Goal: Information Seeking & Learning: Learn about a topic

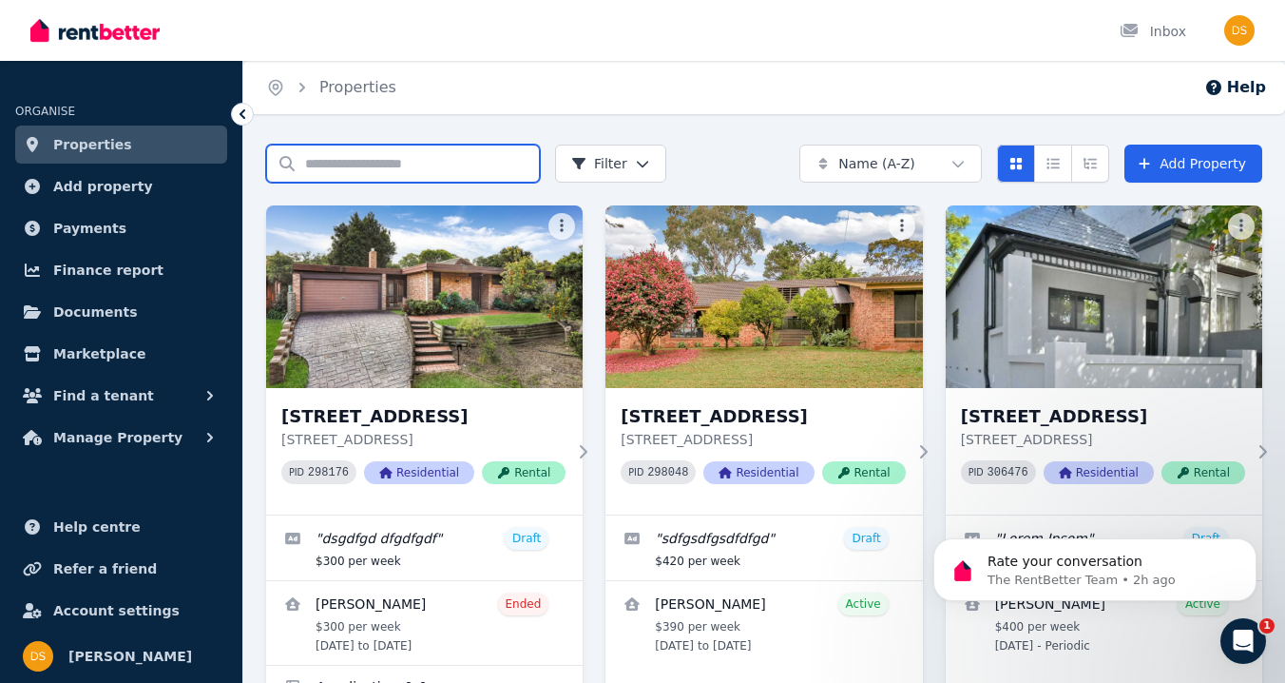
click at [403, 173] on input "Search properties" at bounding box center [403, 164] width 274 height 38
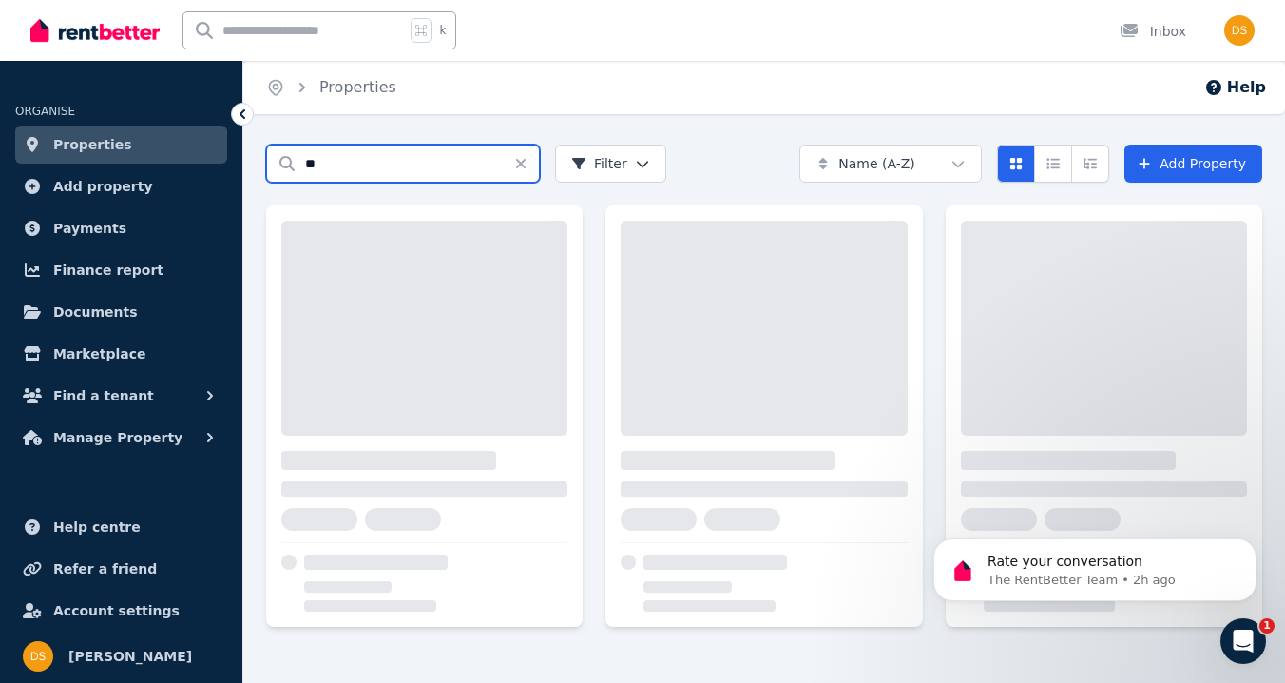
type input "*"
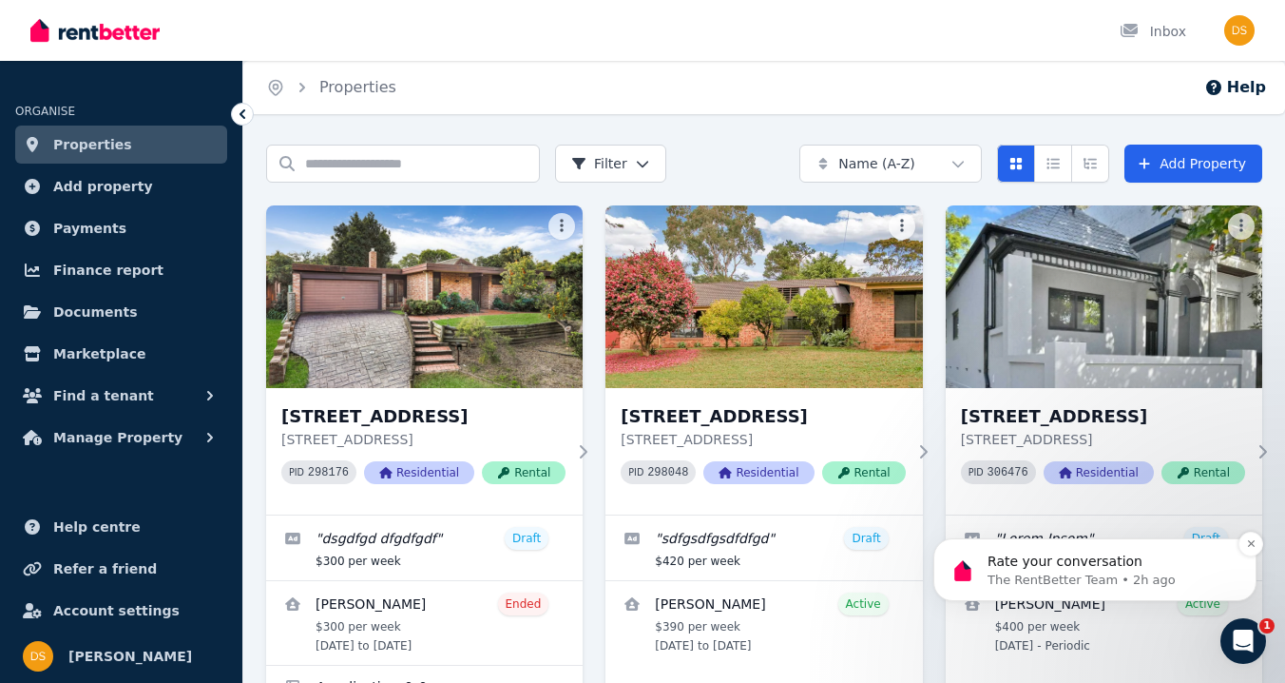
click at [1099, 573] on p "The RentBetter Team • 2h ago" at bounding box center [1110, 579] width 245 height 17
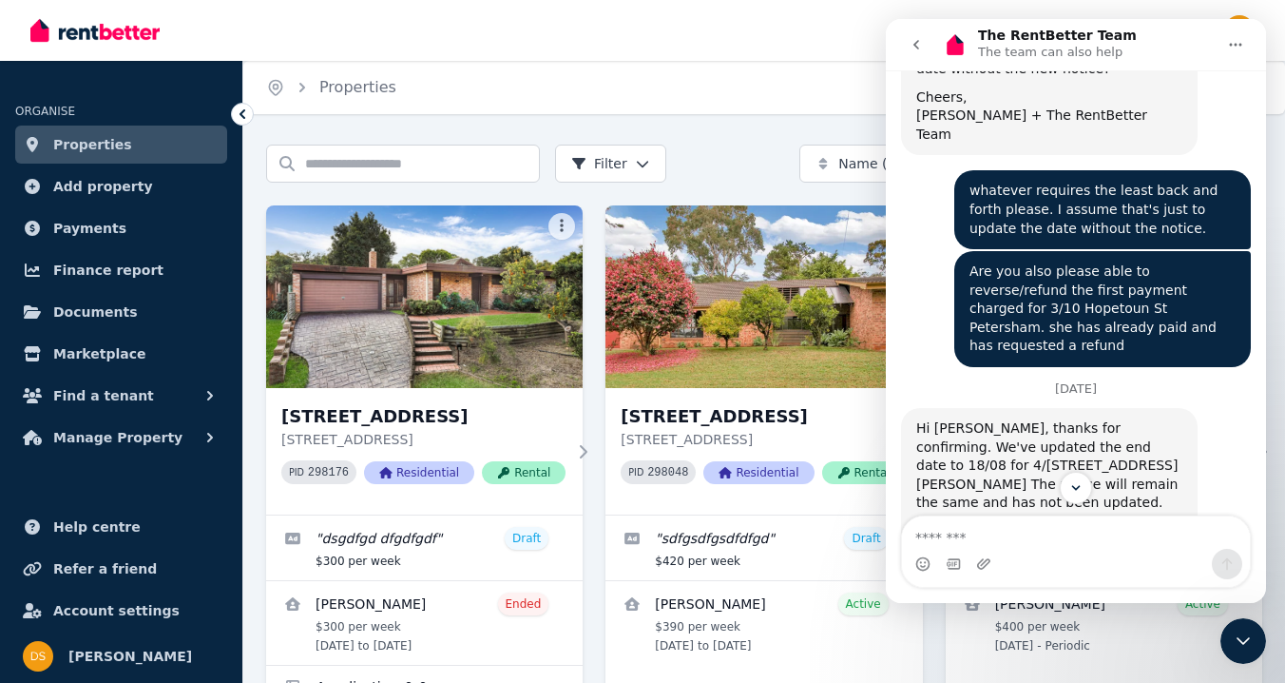
scroll to position [1506, 0]
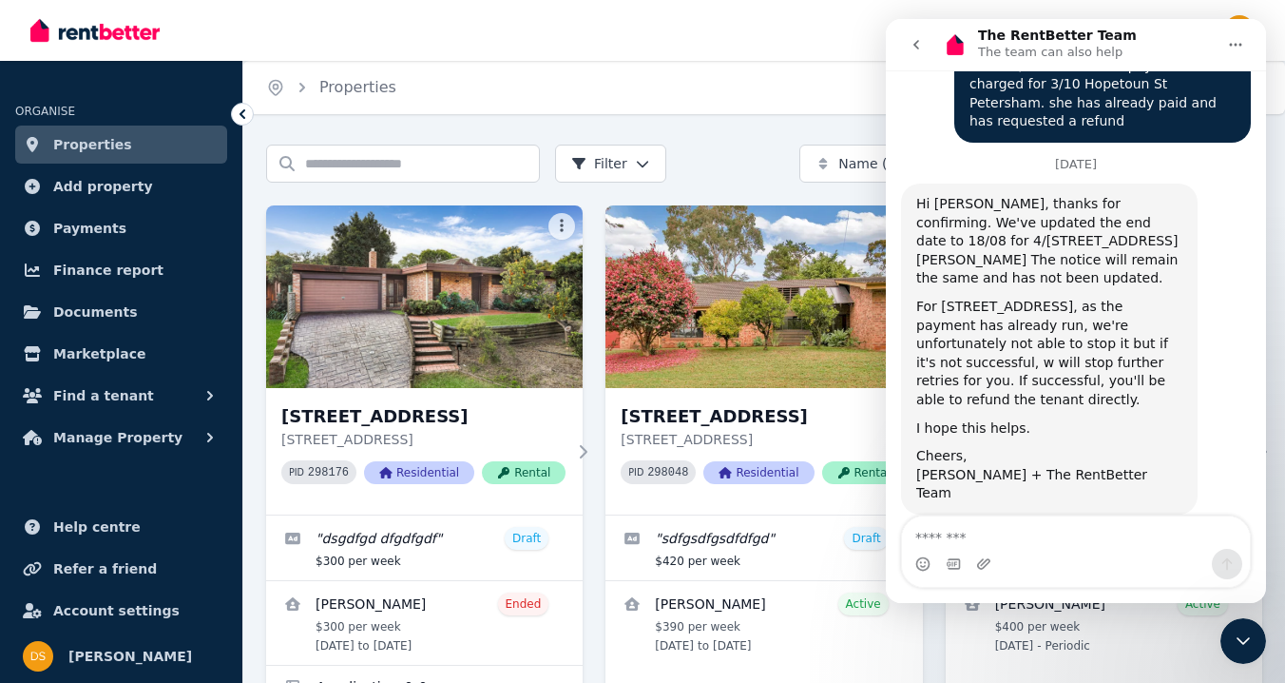
click at [998, 522] on textarea "Message…" at bounding box center [1076, 532] width 348 height 32
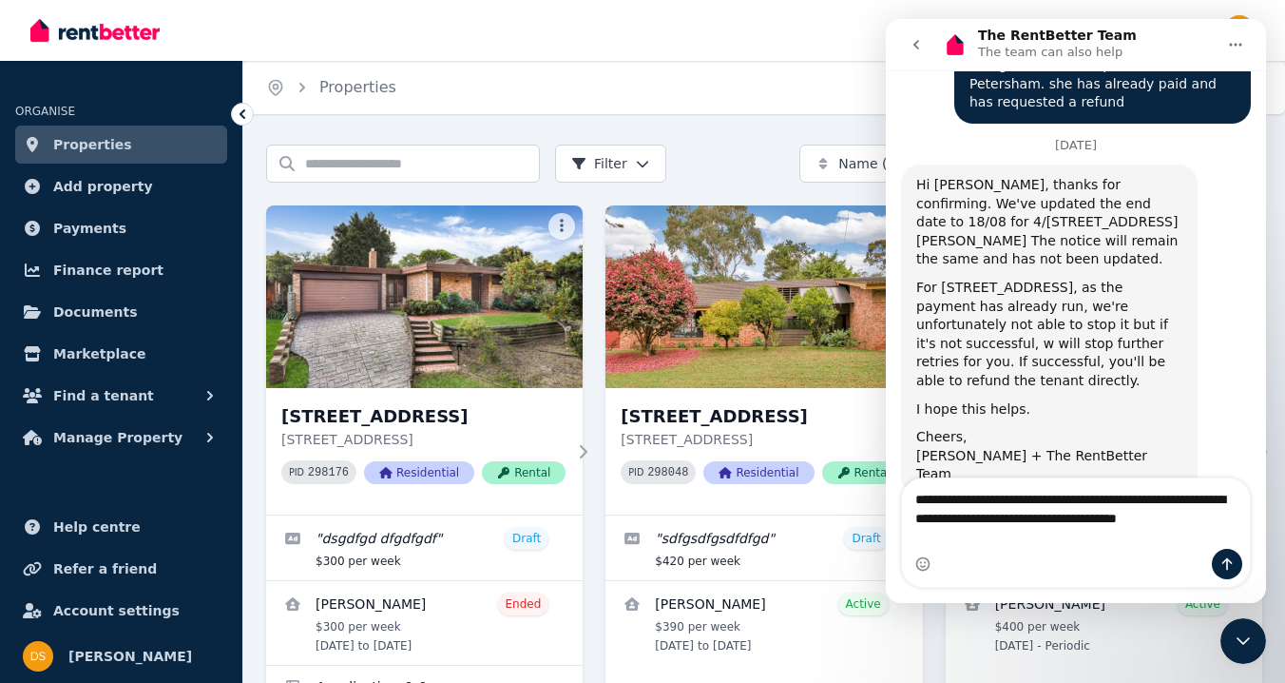
scroll to position [1544, 0]
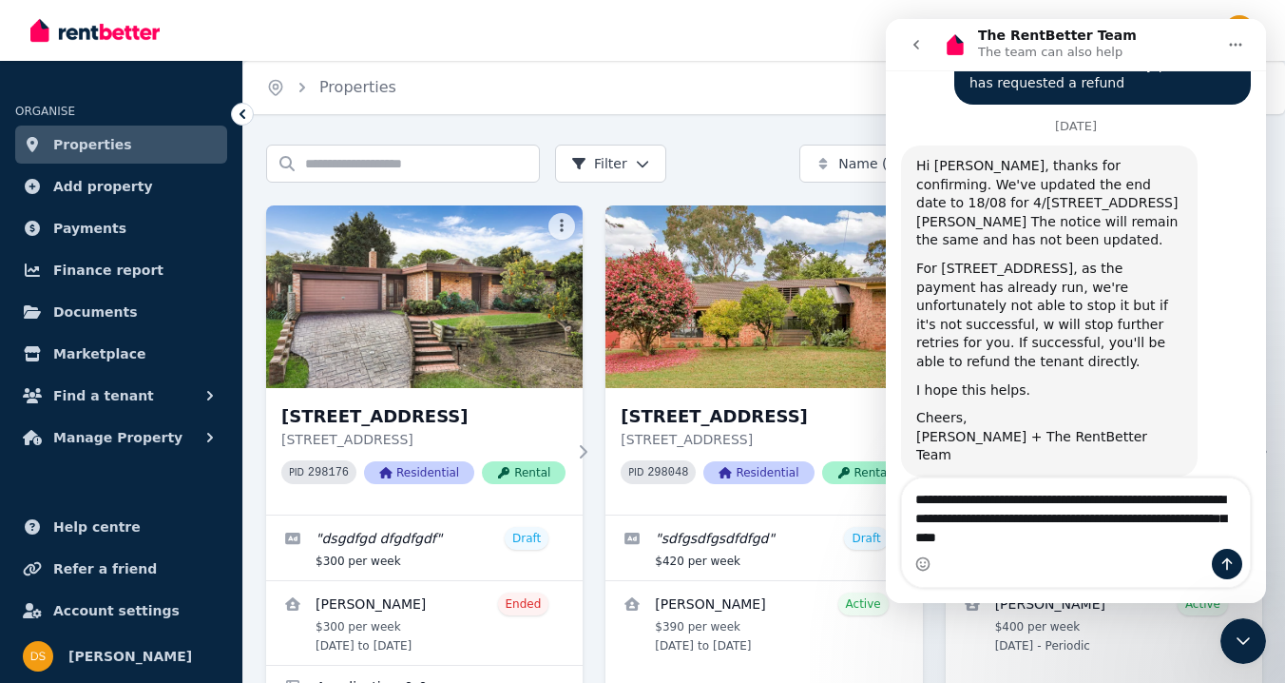
type textarea "**********"
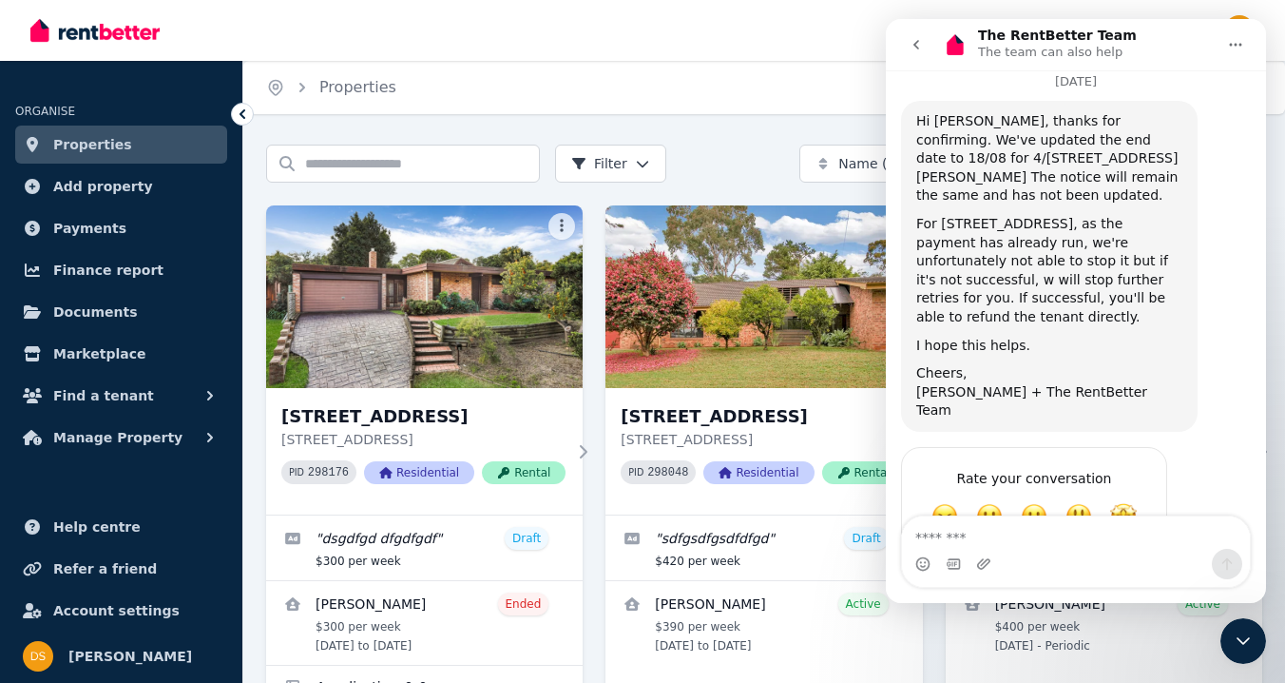
scroll to position [1618, 0]
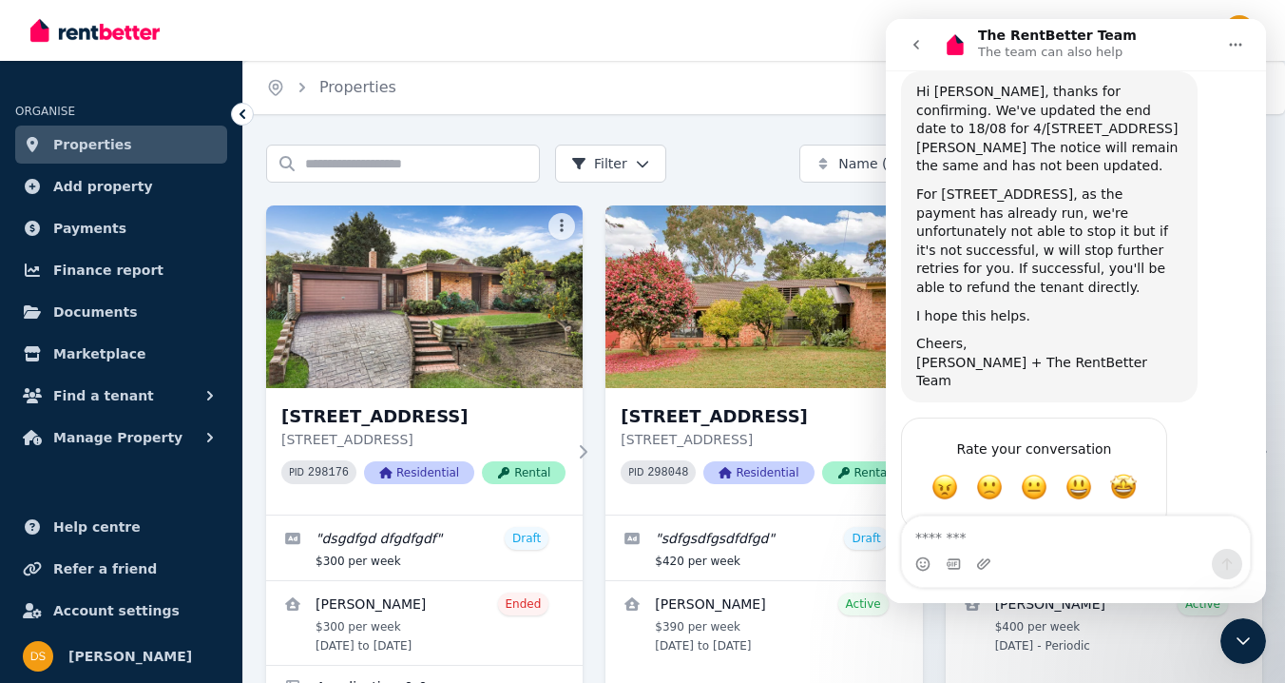
click at [1264, 647] on div "Close Intercom Messenger" at bounding box center [1244, 641] width 46 height 46
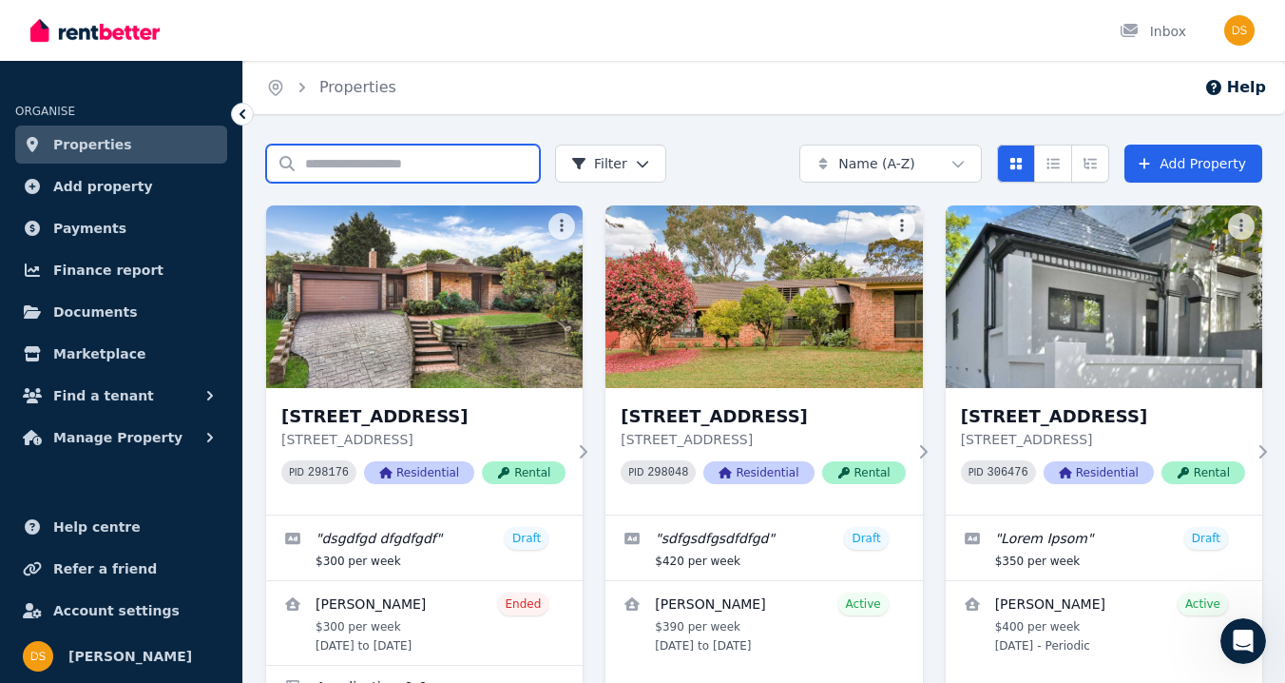
click at [422, 150] on input "Search properties" at bounding box center [403, 164] width 274 height 38
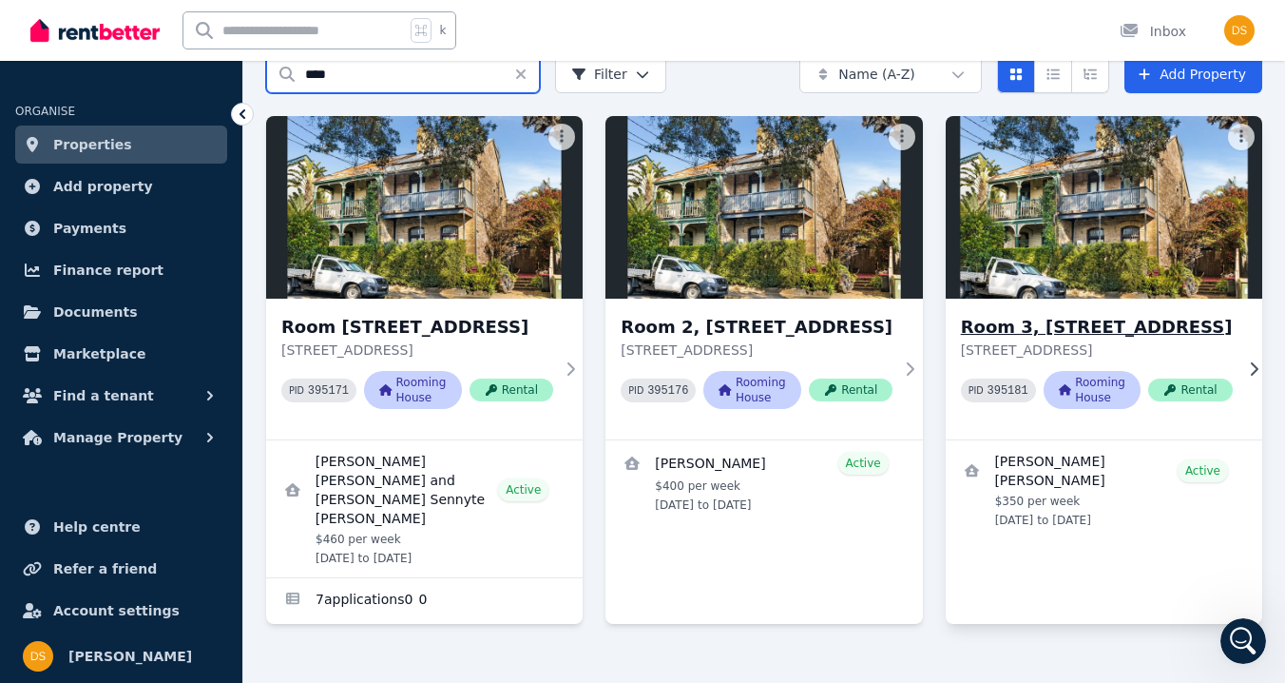
scroll to position [88, 0]
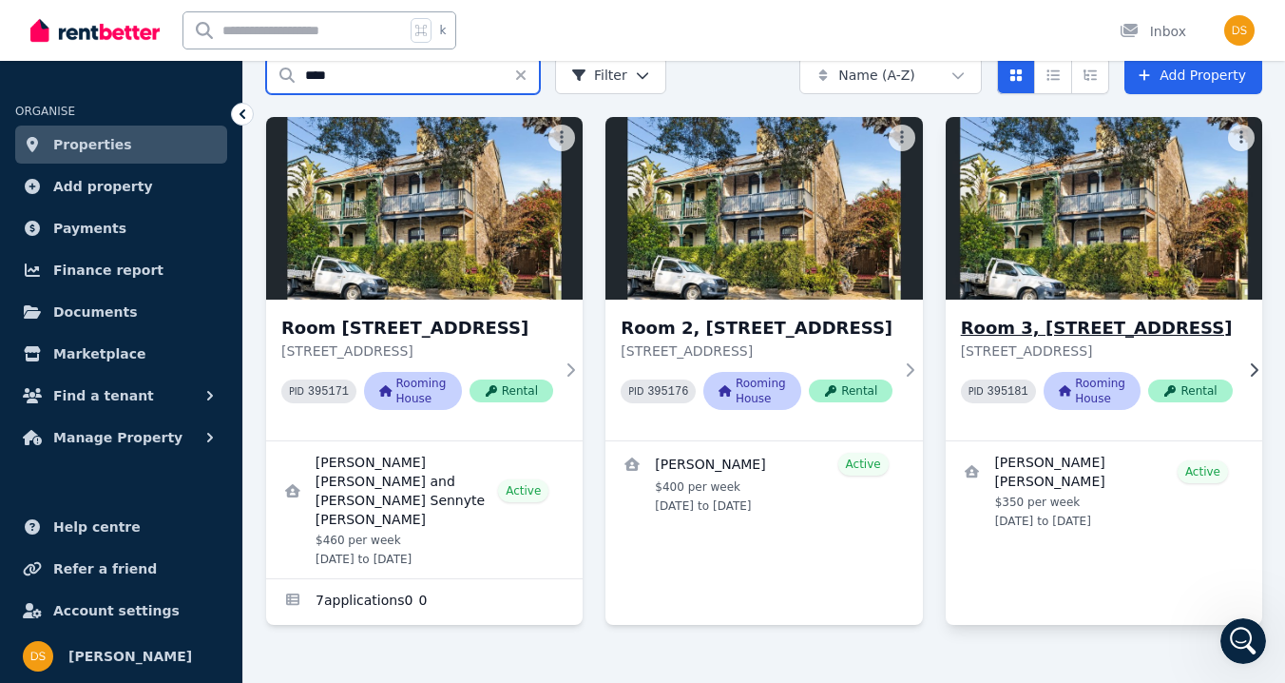
type input "****"
click at [1073, 315] on h3 "Room 3, [STREET_ADDRESS]" at bounding box center [1097, 328] width 272 height 27
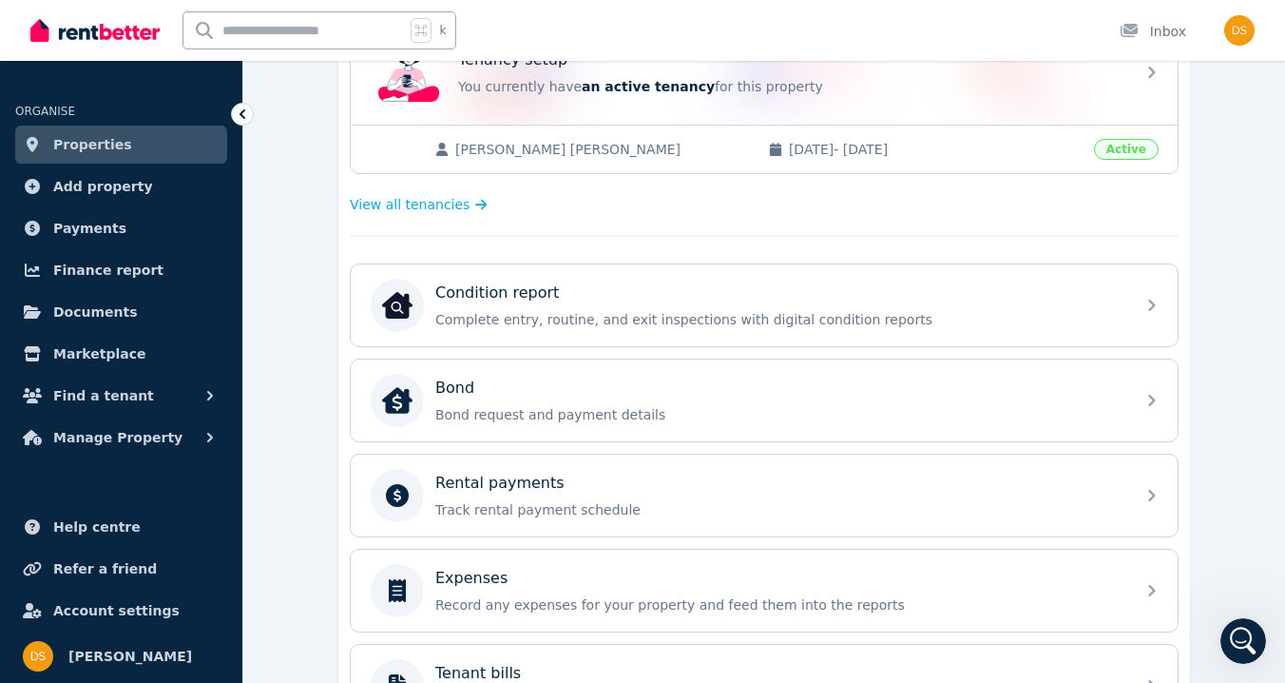
scroll to position [438, 0]
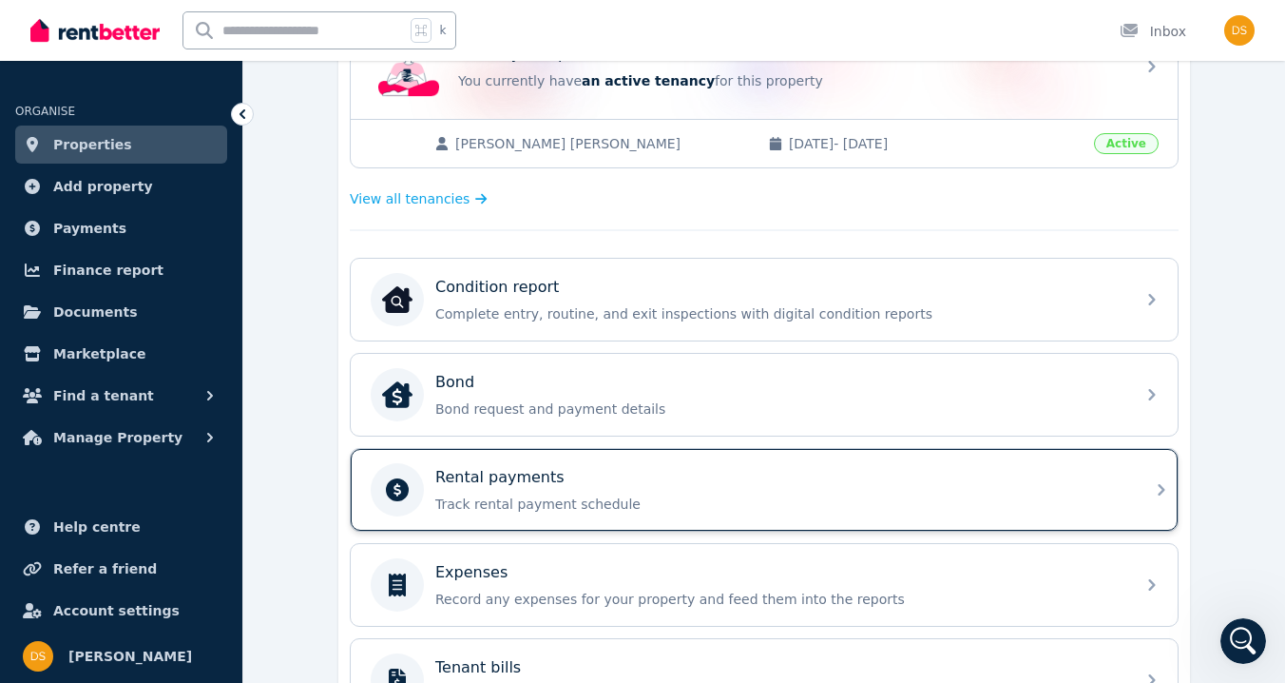
click at [667, 478] on div "Rental payments" at bounding box center [779, 477] width 688 height 23
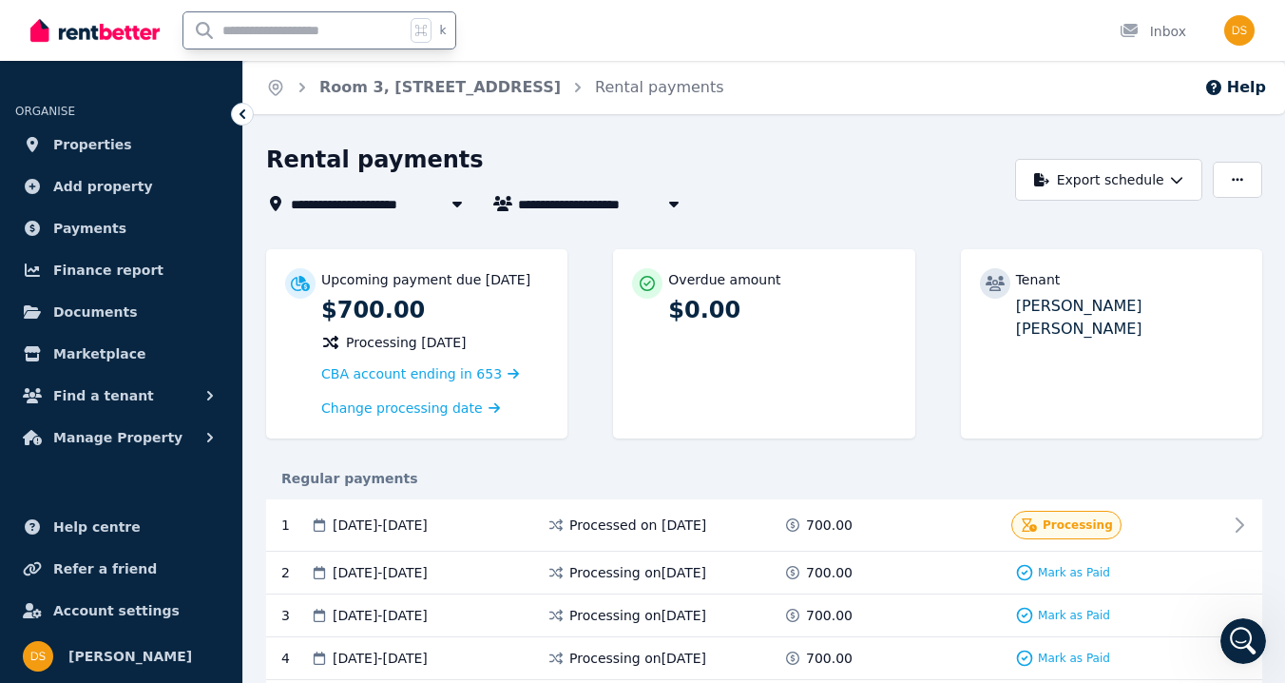
click at [304, 29] on input "text" at bounding box center [295, 30] width 222 height 36
type input "******"
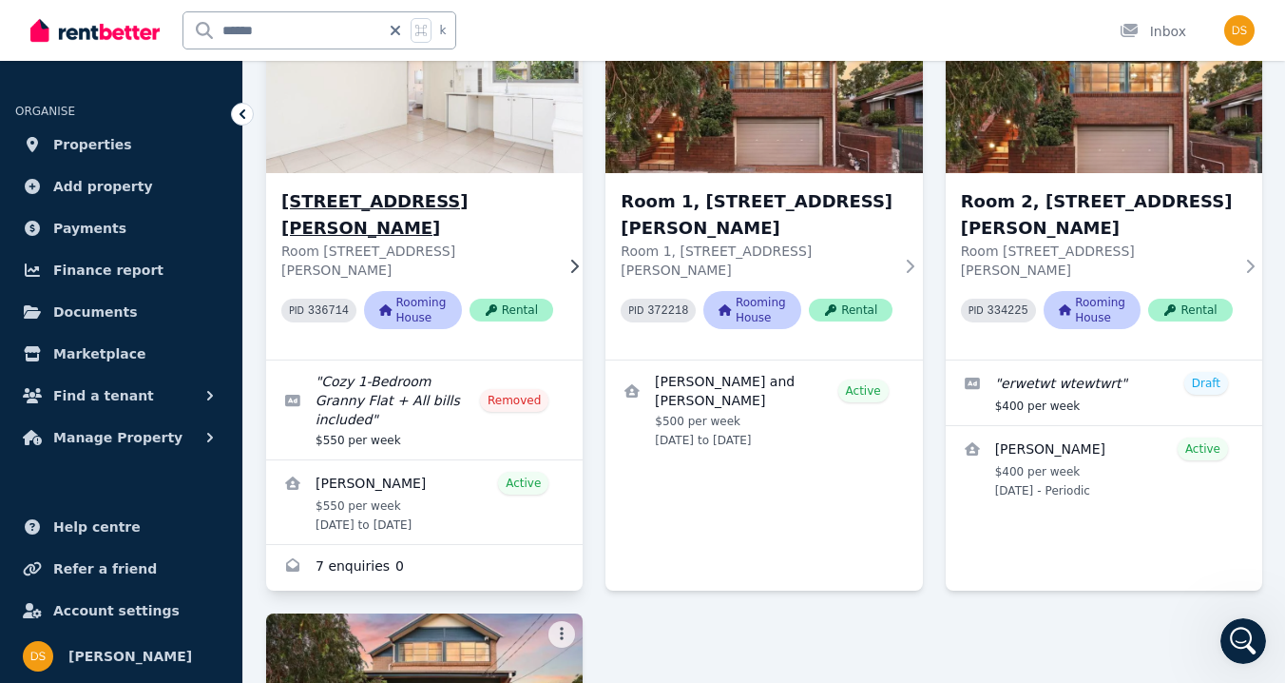
scroll to position [217, 0]
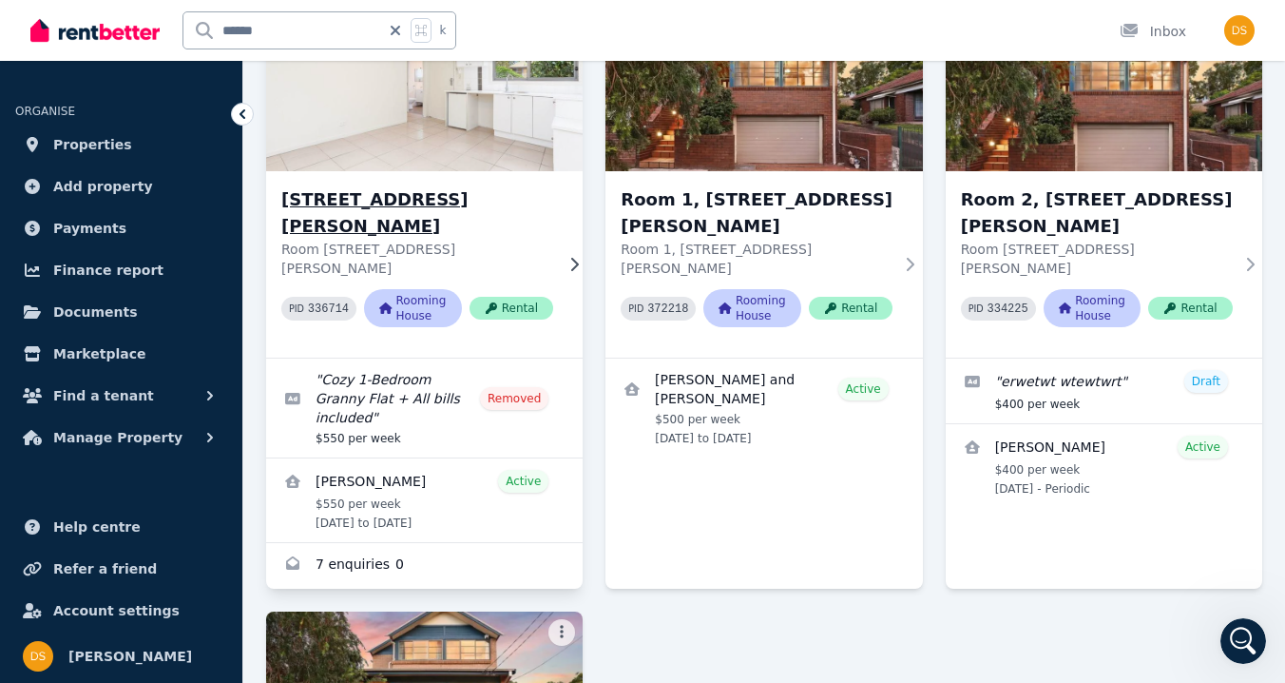
click at [371, 199] on h3 "[STREET_ADDRESS][PERSON_NAME]" at bounding box center [417, 212] width 272 height 53
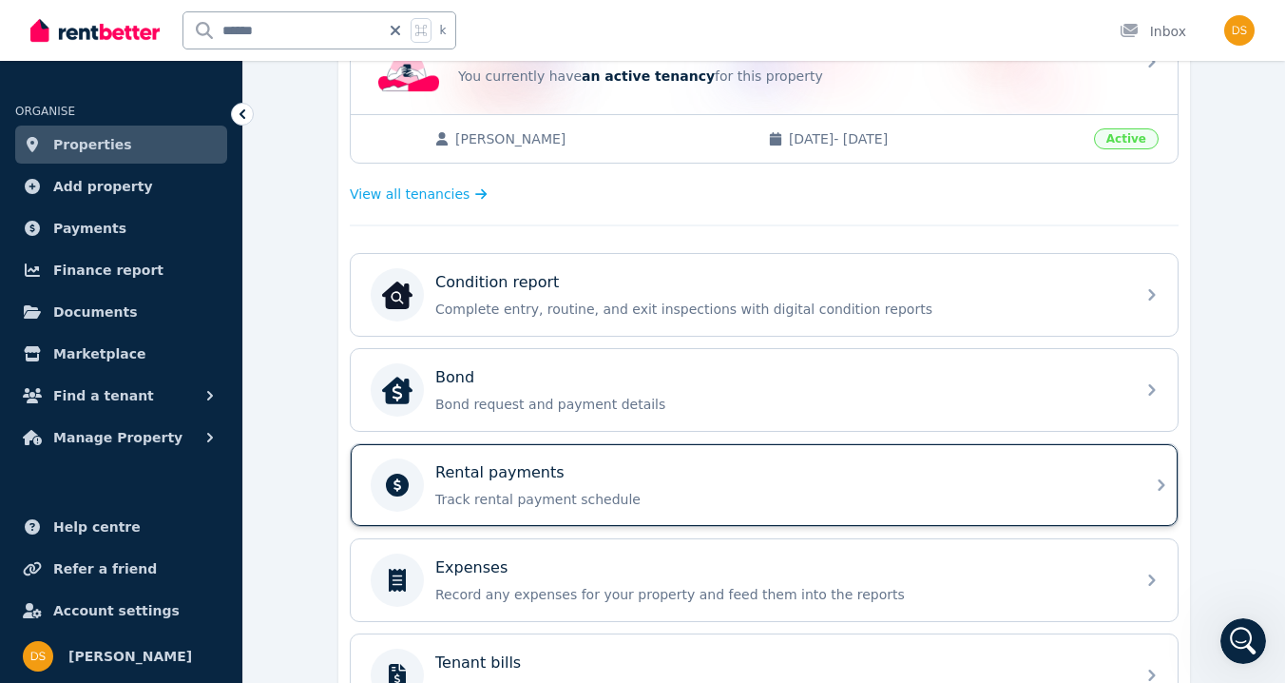
scroll to position [280, 0]
